Goal: Task Accomplishment & Management: Use online tool/utility

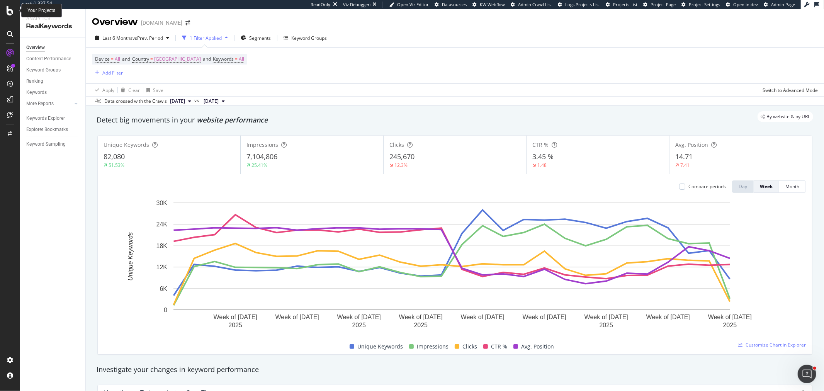
scroll to position [43, 0]
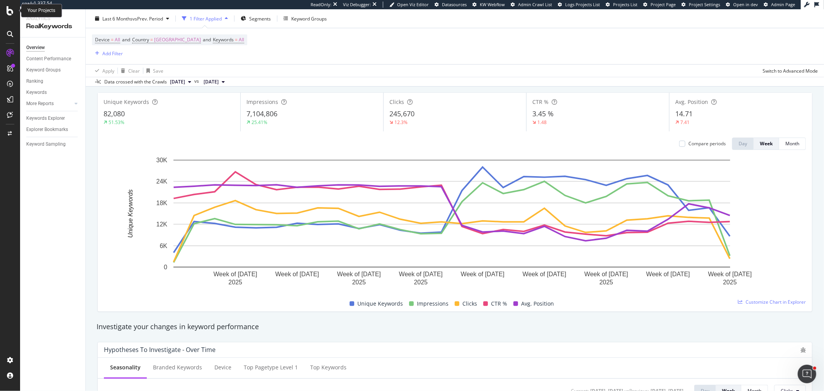
drag, startPoint x: 0, startPoint y: 0, endPoint x: 12, endPoint y: 12, distance: 16.9
click at [12, 12] on icon at bounding box center [10, 10] width 7 height 9
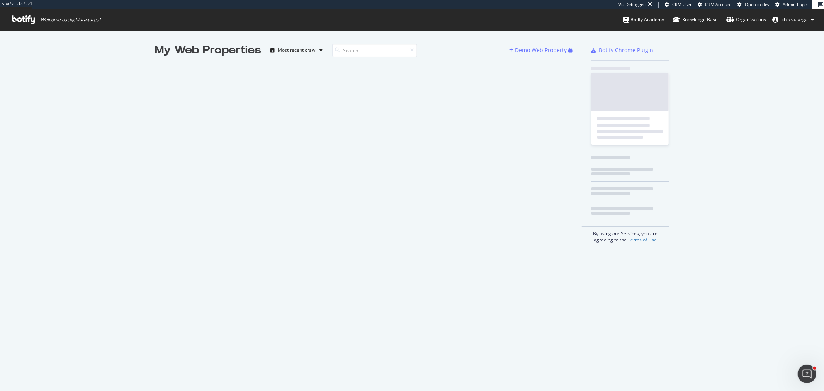
scroll to position [384, 811]
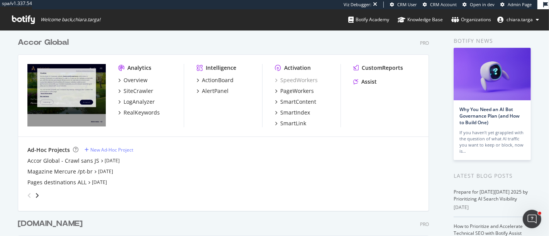
scroll to position [43, 0]
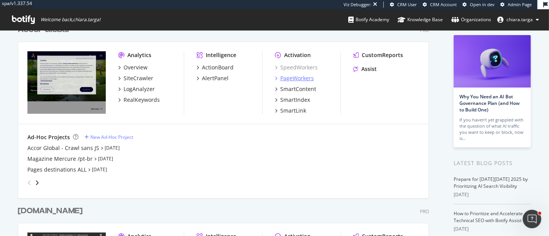
click at [295, 75] on div "PageWorkers" at bounding box center [297, 79] width 34 height 8
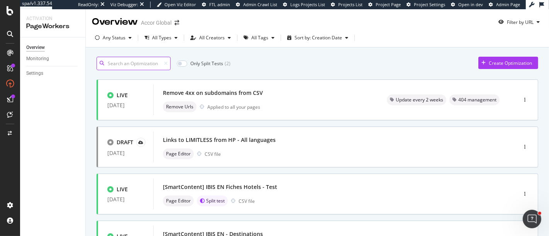
click at [131, 62] on input at bounding box center [134, 64] width 74 height 14
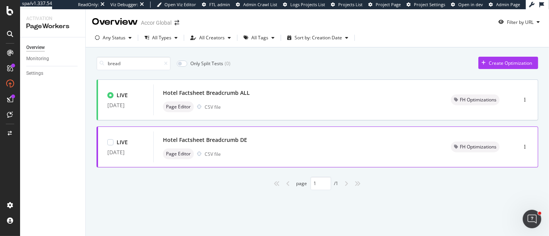
click at [419, 144] on div "Hotel Factsheet Breadcrumb DE" at bounding box center [298, 140] width 270 height 11
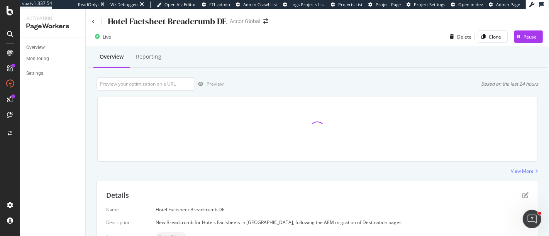
scroll to position [200, 0]
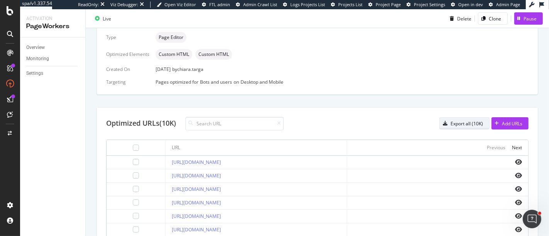
click at [471, 123] on div "Export all (10K)" at bounding box center [467, 124] width 32 height 7
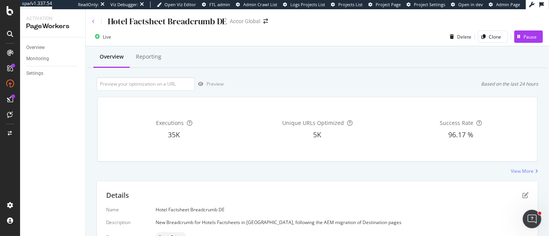
click at [93, 22] on icon at bounding box center [93, 21] width 3 height 5
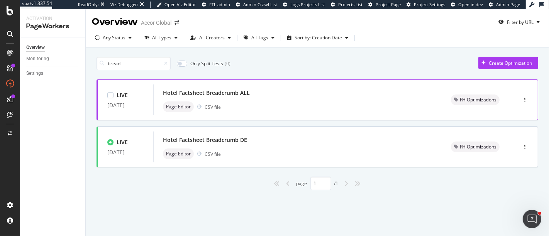
click at [265, 100] on div "Hotel Factsheet Breadcrumb ALL Page Editor CSV file" at bounding box center [298, 100] width 270 height 25
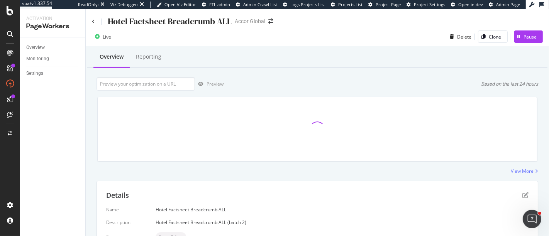
scroll to position [200, 0]
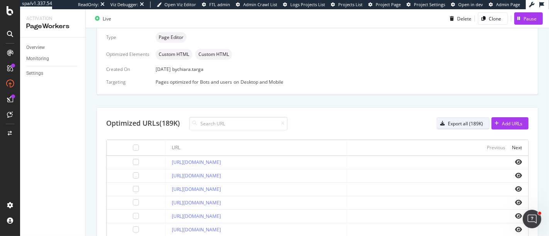
click at [448, 123] on div "Export all (189K)" at bounding box center [465, 124] width 35 height 7
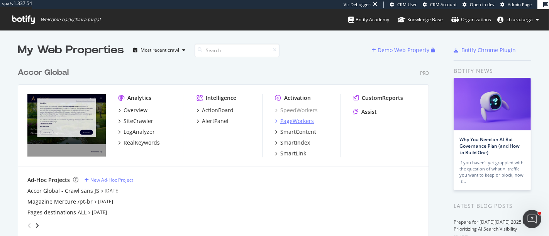
drag, startPoint x: 317, startPoint y: 121, endPoint x: 309, endPoint y: 121, distance: 7.7
click at [317, 121] on div "PageWorkers" at bounding box center [308, 121] width 66 height 8
click at [293, 121] on div "PageWorkers" at bounding box center [297, 121] width 34 height 8
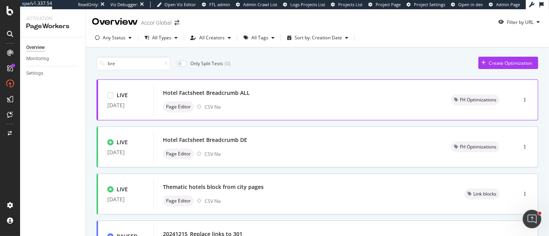
click at [289, 105] on div "Page Editor CSV file" at bounding box center [298, 107] width 270 height 11
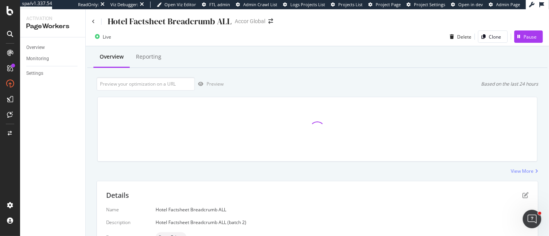
scroll to position [200, 0]
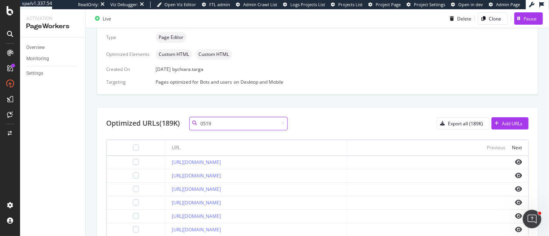
drag, startPoint x: 203, startPoint y: 124, endPoint x: 216, endPoint y: 124, distance: 12.8
click at [216, 124] on input "0519" at bounding box center [238, 124] width 99 height 14
drag, startPoint x: 215, startPoint y: 125, endPoint x: 202, endPoint y: 123, distance: 13.7
click at [202, 123] on div "2200" at bounding box center [238, 124] width 99 height 14
paste input "A1H2"
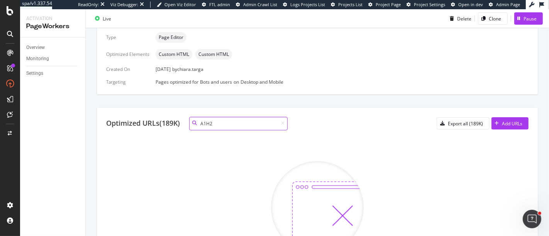
drag, startPoint x: 224, startPoint y: 127, endPoint x: 183, endPoint y: 127, distance: 40.6
click at [183, 127] on div "Optimized URLs (189K) A1H2" at bounding box center [197, 124] width 182 height 14
paste input "B716"
drag, startPoint x: 263, startPoint y: 129, endPoint x: 189, endPoint y: 124, distance: 75.1
click at [189, 124] on div "Optimized URLs (189K) B716" at bounding box center [197, 124] width 182 height 14
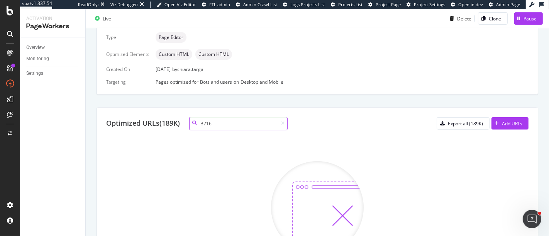
paste input "A1H2"
drag, startPoint x: 227, startPoint y: 121, endPoint x: 180, endPoint y: 118, distance: 47.6
click at [180, 118] on div "Optimized URLs (189K) A1H2" at bounding box center [197, 124] width 182 height 14
paste input "C1W0"
drag, startPoint x: 226, startPoint y: 121, endPoint x: 181, endPoint y: 120, distance: 45.2
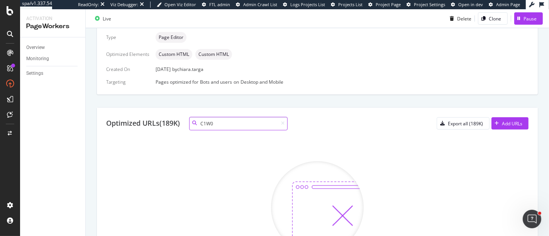
click at [181, 120] on div "Optimized URLs (189K) C1W0" at bounding box center [197, 124] width 182 height 14
paste input "R7"
type input "C1R7"
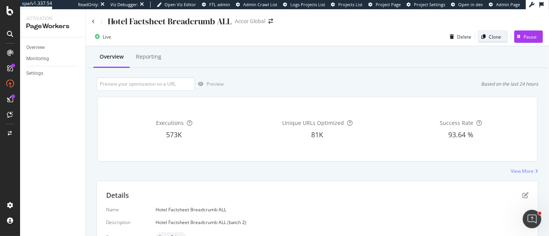
click at [489, 36] on div "Clone" at bounding box center [495, 37] width 12 height 7
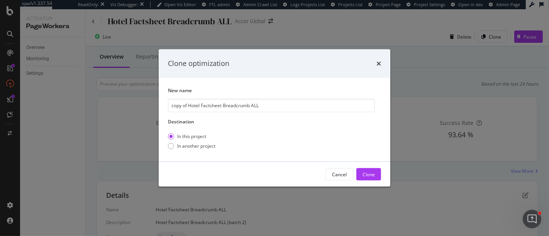
drag, startPoint x: 187, startPoint y: 108, endPoint x: 165, endPoint y: 107, distance: 22.8
click at [165, 107] on div "New name copy of Hotel Factsheet Breadcrumb ALL Destination In this project In …" at bounding box center [275, 120] width 232 height 84
drag, startPoint x: 234, startPoint y: 105, endPoint x: 245, endPoint y: 105, distance: 10.8
click at [245, 105] on input "Hotel Factsheet Breadcrumb ALL" at bounding box center [271, 106] width 207 height 14
type input "Hotel Factsheet Breadcrumb - à conserver 03102025"
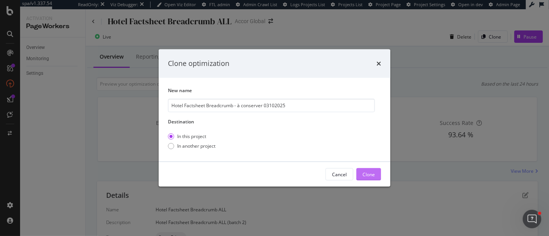
click at [364, 178] on div "Clone" at bounding box center [369, 175] width 12 height 12
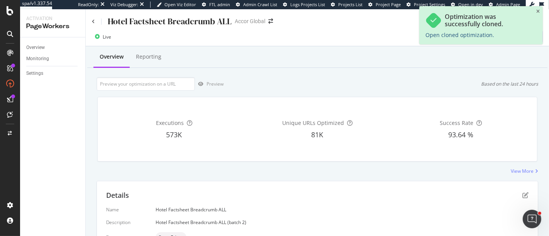
click at [449, 33] on link "Open cloned optimization." at bounding box center [460, 34] width 69 height 7
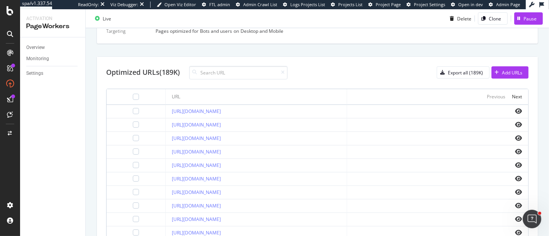
scroll to position [257, 0]
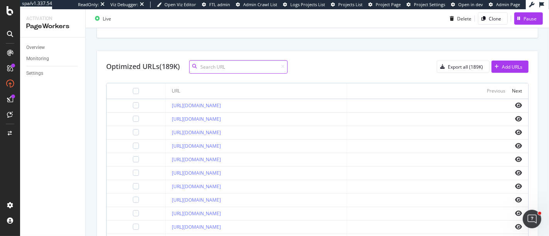
click at [226, 60] on input at bounding box center [238, 67] width 99 height 14
paste input "B9I8"
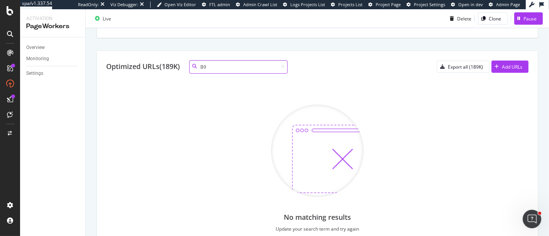
type input "B"
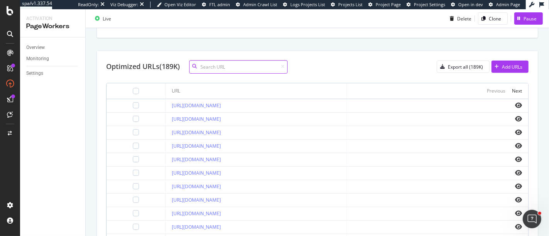
click at [224, 68] on input at bounding box center [238, 67] width 99 height 14
paste input "B9K2"
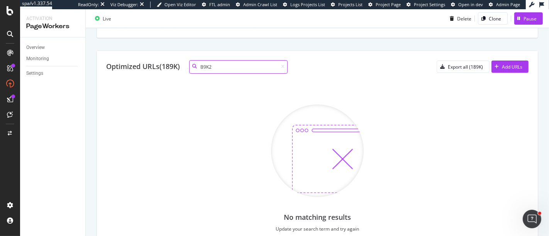
click at [228, 66] on input "B9K2" at bounding box center [238, 67] width 99 height 14
paste input "C437"
drag, startPoint x: 229, startPoint y: 65, endPoint x: 172, endPoint y: 61, distance: 57.3
click at [172, 61] on div "Optimized URLs (189K) C437" at bounding box center [197, 67] width 182 height 14
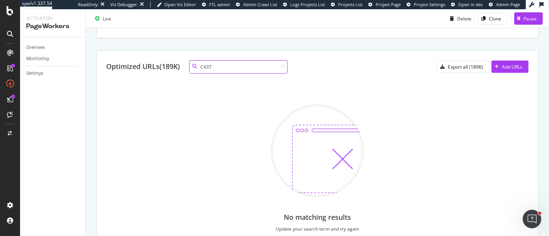
paste input "0910"
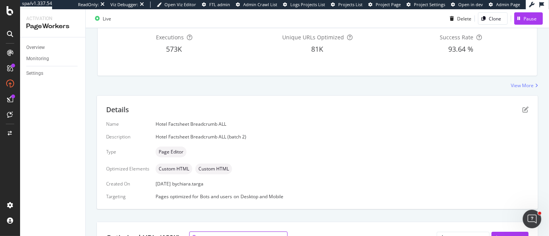
scroll to position [0, 0]
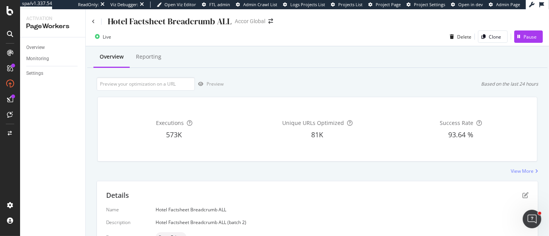
type input "0910"
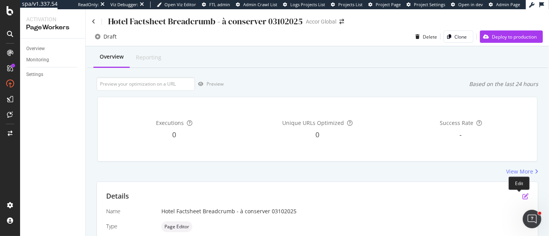
click at [523, 196] on icon "pen-to-square" at bounding box center [526, 197] width 6 height 6
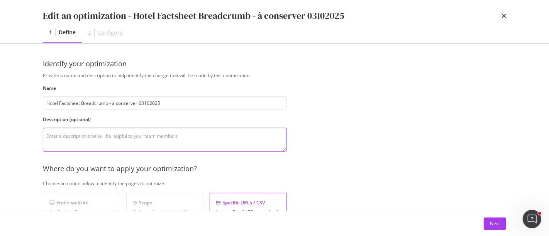
click at [179, 131] on textarea "modal" at bounding box center [165, 140] width 244 height 24
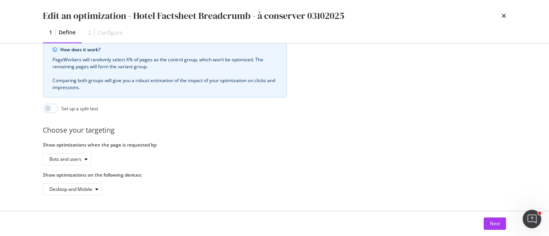
scroll to position [234, 0]
type textarea "Breadcrumb à conserver pour 582 hôtels 03 octobre 2025"
click at [488, 222] on button "Next" at bounding box center [495, 224] width 22 height 12
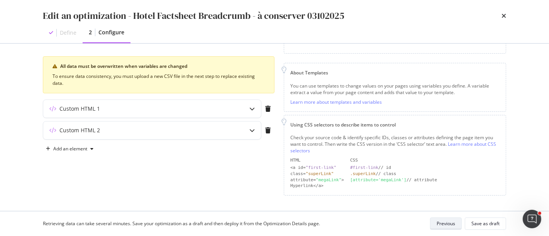
scroll to position [80, 0]
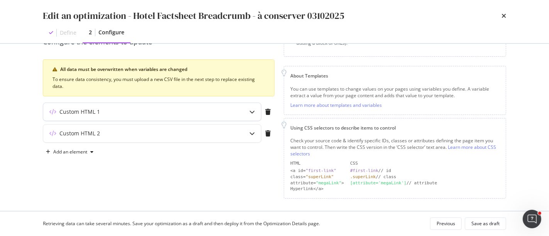
click at [253, 113] on icon "modal" at bounding box center [252, 111] width 5 height 5
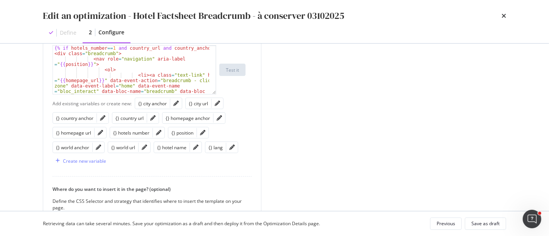
scroll to position [252, 0]
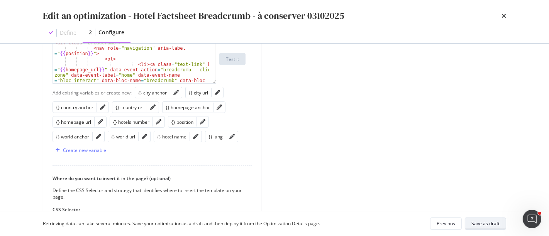
click at [481, 222] on div "Save as draft" at bounding box center [486, 224] width 28 height 7
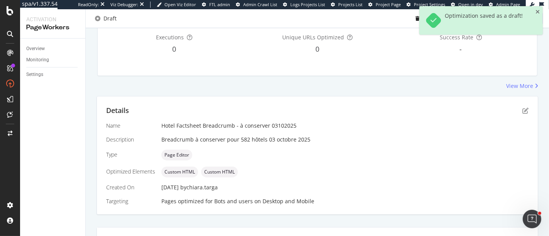
scroll to position [129, 0]
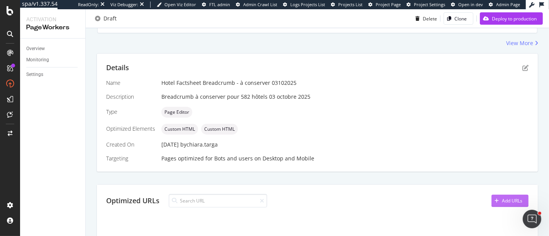
click at [502, 199] on div "Add URLs" at bounding box center [512, 201] width 20 height 7
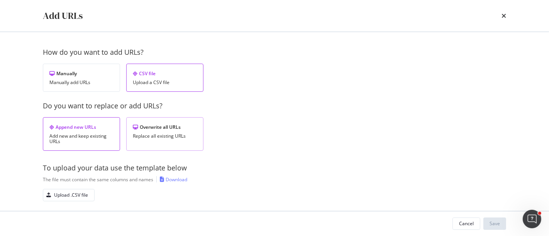
click at [146, 134] on div "Replace all existing URLs" at bounding box center [165, 136] width 64 height 5
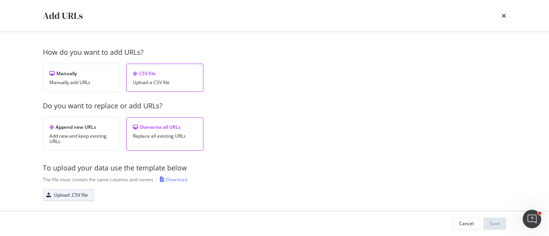
click at [87, 195] on div "Upload .CSV file" at bounding box center [71, 195] width 34 height 7
click at [496, 223] on div "Save" at bounding box center [495, 224] width 10 height 7
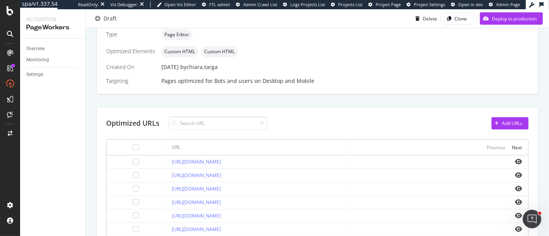
scroll to position [362, 0]
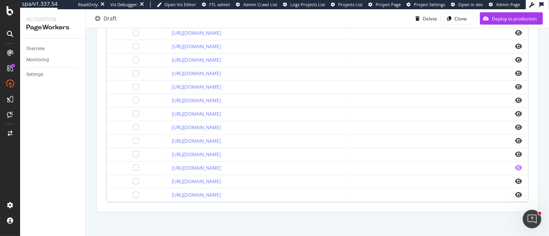
click at [515, 167] on icon "eye" at bounding box center [518, 168] width 7 height 6
click at [515, 166] on icon "eye" at bounding box center [518, 168] width 7 height 6
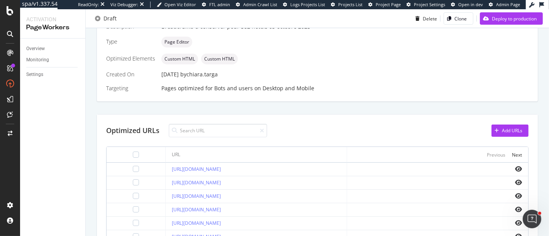
scroll to position [234, 0]
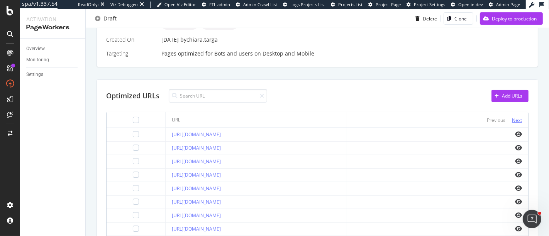
click at [512, 120] on div "Next" at bounding box center [517, 120] width 10 height 7
click at [515, 226] on icon "eye" at bounding box center [518, 229] width 7 height 6
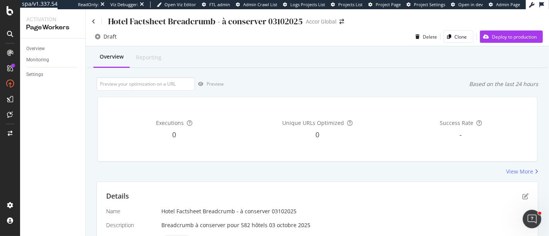
scroll to position [172, 0]
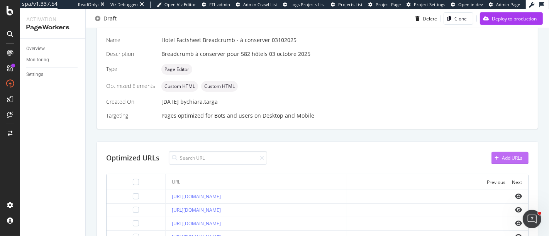
click at [511, 160] on div "Add URLs" at bounding box center [512, 158] width 20 height 7
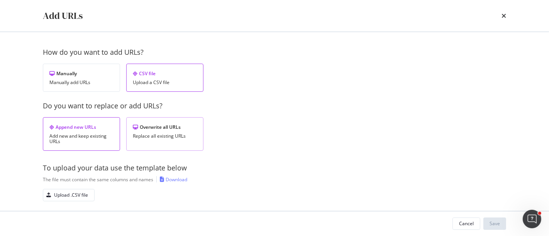
click at [163, 131] on div "Overwrite all URLs Replace all existing URLs" at bounding box center [164, 134] width 77 height 34
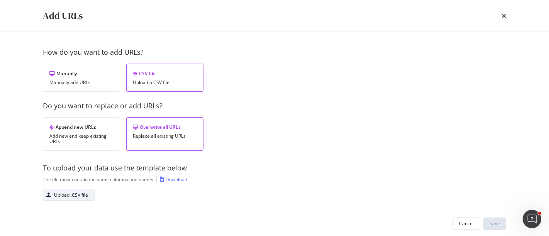
click at [78, 195] on div "Upload .CSV file" at bounding box center [71, 195] width 34 height 7
click at [496, 222] on div "Save" at bounding box center [495, 224] width 10 height 7
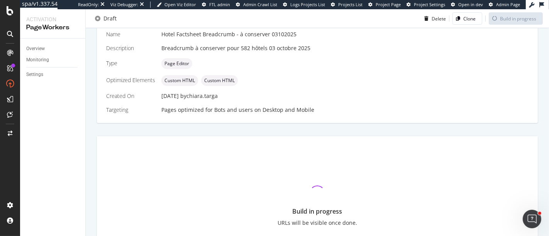
scroll to position [165, 0]
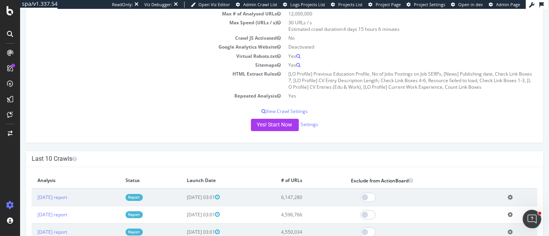
scroll to position [129, 0]
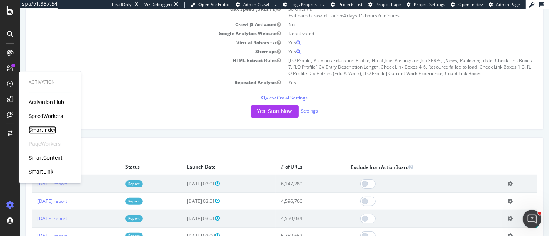
click at [44, 129] on div "SmartIndex" at bounding box center [43, 130] width 28 height 8
